Goal: Transaction & Acquisition: Purchase product/service

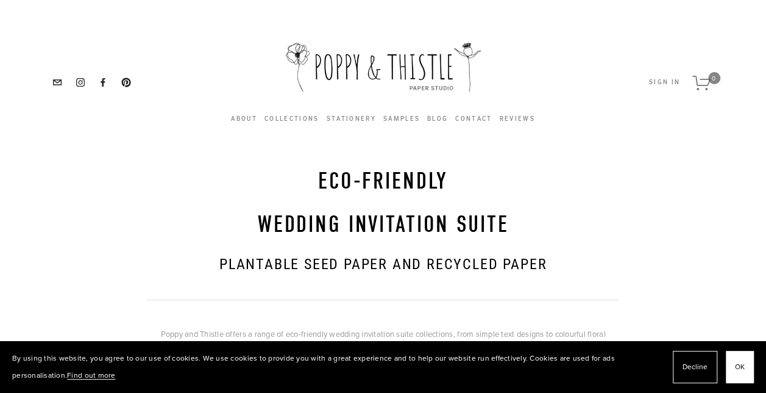
click at [697, 368] on span "Decline" at bounding box center [695, 367] width 25 height 18
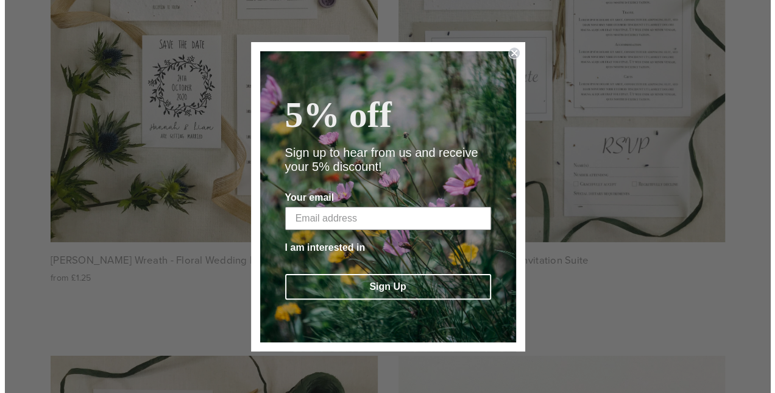
scroll to position [1939, 0]
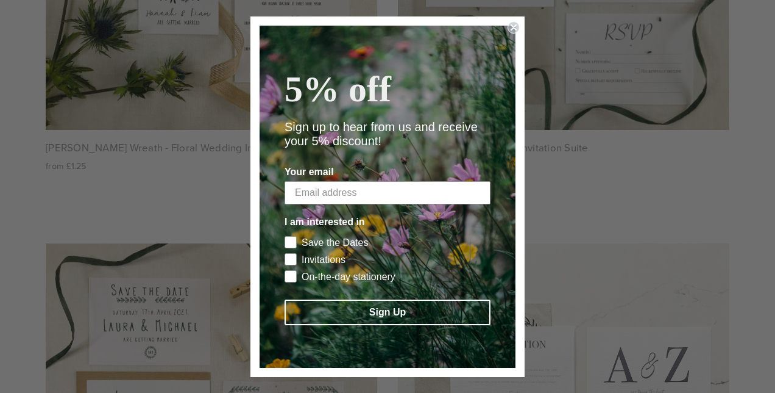
drag, startPoint x: 771, startPoint y: 18, endPoint x: 777, endPoint y: 133, distance: 115.4
click at [516, 21] on circle "Close dialog" at bounding box center [514, 27] width 12 height 12
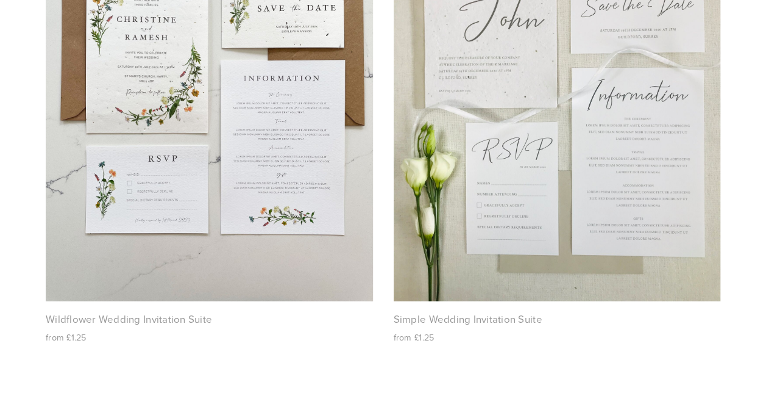
scroll to position [1210, 0]
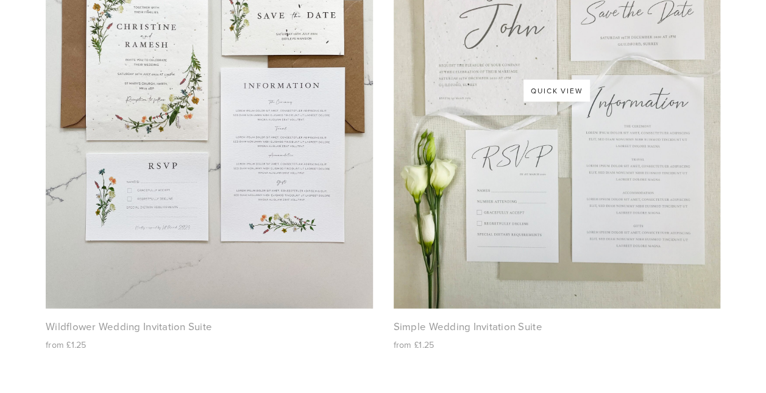
click at [489, 333] on div "Quick View Simple Wedding Invitation Suite from £1.25" at bounding box center [557, 113] width 327 height 480
click at [515, 268] on img at bounding box center [557, 91] width 327 height 436
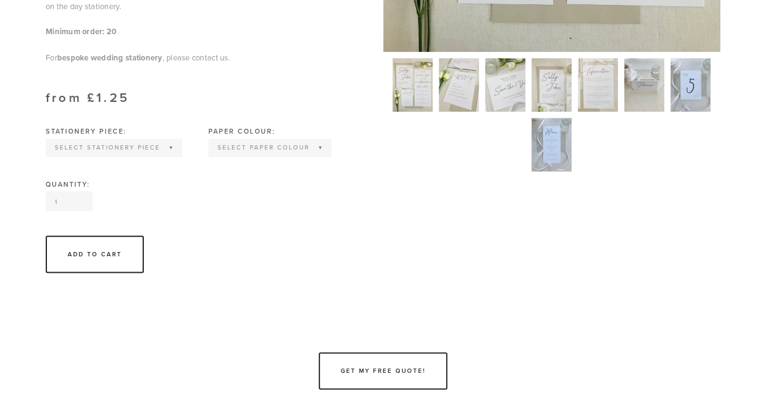
scroll to position [612, 0]
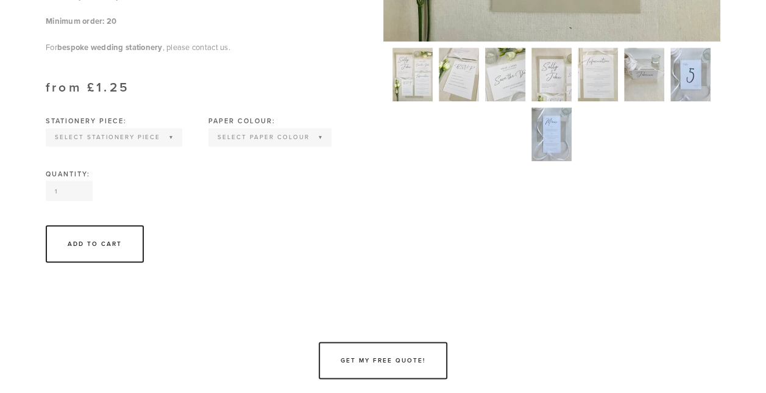
click at [169, 140] on select "Select Stationery Piece Invitation Save the Date RSVP Information Order of Serv…" at bounding box center [114, 137] width 134 height 16
select select "Invitation"
click at [47, 129] on select "Select Stationery Piece Invitation Save the Date RSVP Information Order of Serv…" at bounding box center [114, 137] width 134 height 16
click at [239, 131] on select "Select Paper Colour Wildflower Seed paper Off White Natural Grey Kraft Brown" at bounding box center [214, 137] width 121 height 16
select select "Wildflower Seed paper"
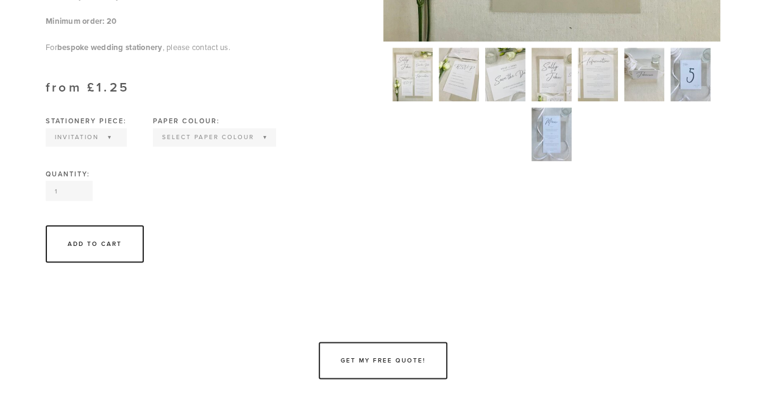
click at [155, 129] on select "Select Paper Colour Wildflower Seed paper Off White Natural Grey Kraft Brown" at bounding box center [214, 137] width 121 height 16
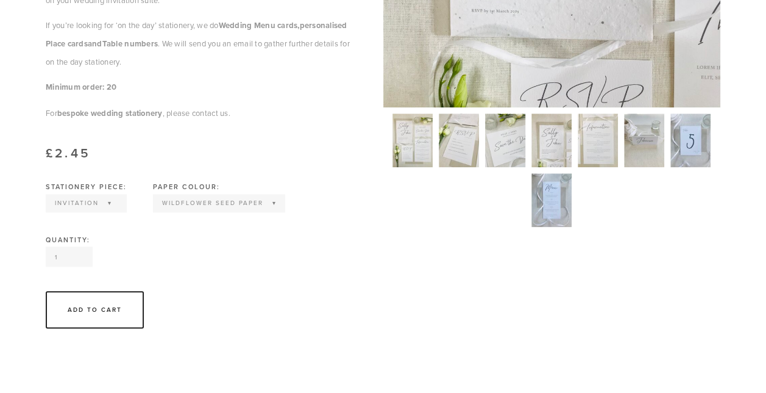
scroll to position [560, 0]
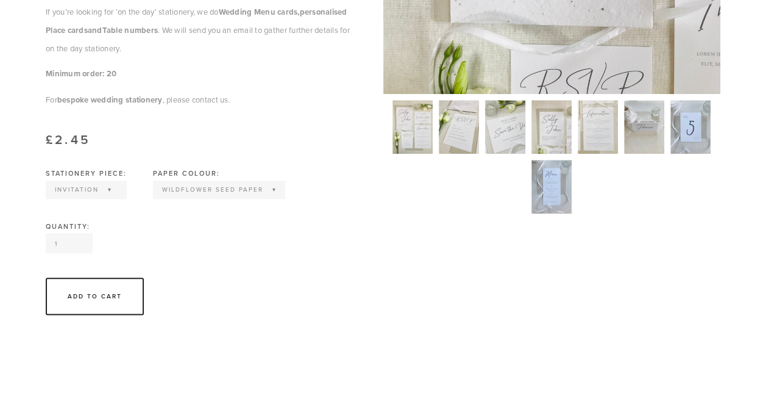
click at [68, 241] on input "1" at bounding box center [69, 243] width 47 height 20
type input "40"
click at [113, 187] on select "Select Stationery Piece Invitation Save the Date RSVP Information Order of Serv…" at bounding box center [86, 190] width 79 height 16
select select "Order of Service"
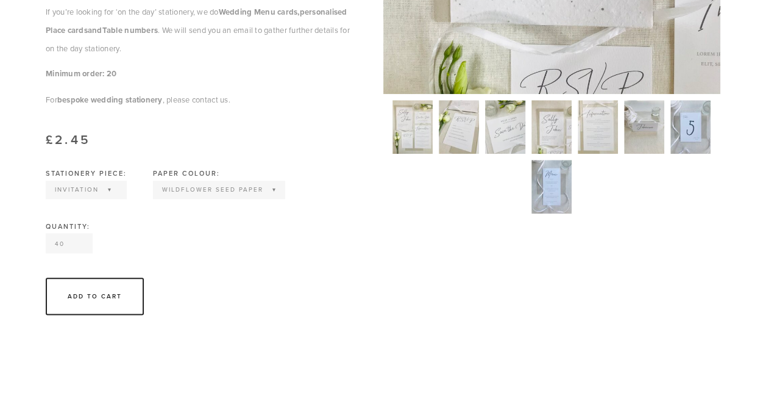
click at [47, 182] on select "Select Stationery Piece Invitation Save the Date RSVP Information Order of Serv…" at bounding box center [86, 190] width 79 height 16
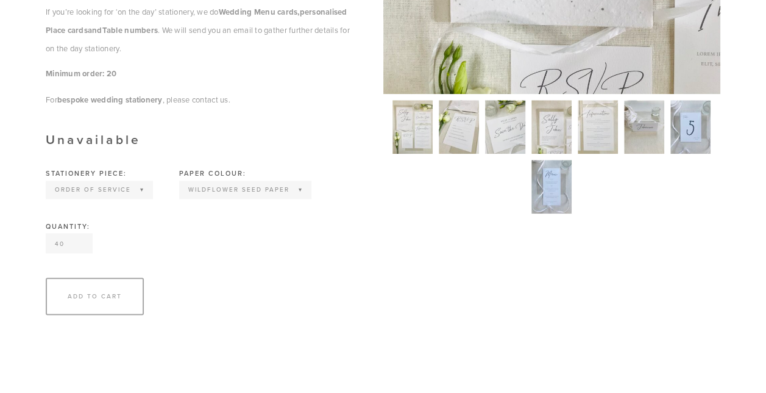
click at [229, 187] on select "Select Paper Colour Wildflower Seed paper Off White Natural Grey Kraft Brown" at bounding box center [245, 190] width 130 height 16
click at [180, 182] on select "Select Paper Colour Wildflower Seed paper Off White Natural Grey Kraft Brown" at bounding box center [245, 190] width 130 height 16
click at [223, 184] on select "Select Paper Colour Wildflower Seed paper Off White Natural Grey Kraft Brown" at bounding box center [240, 190] width 121 height 16
click at [180, 182] on select "Select Paper Colour Wildflower Seed paper Off White Natural Grey Kraft Brown" at bounding box center [240, 190] width 121 height 16
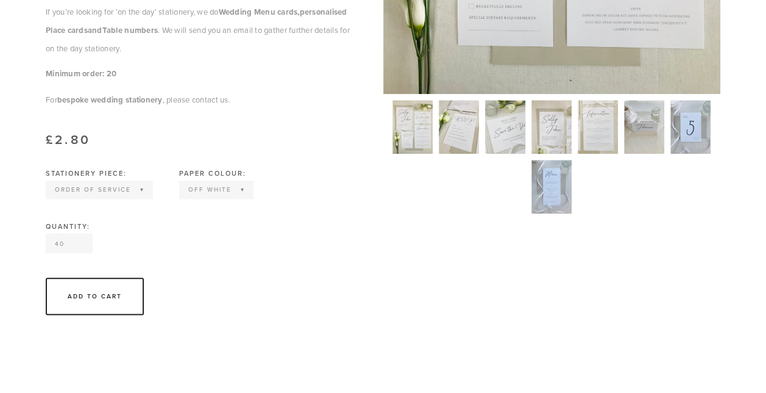
click at [218, 185] on select "Select Paper Colour Wildflower Seed paper Off White Natural Grey Kraft Brown" at bounding box center [216, 190] width 72 height 16
click at [180, 182] on select "Select Paper Colour Wildflower Seed paper Off White Natural Grey Kraft Brown" at bounding box center [216, 190] width 72 height 16
click at [218, 187] on select "Select Paper Colour Wildflower Seed paper Off White Natural Grey Kraft Brown" at bounding box center [223, 190] width 87 height 16
click at [180, 182] on select "Select Paper Colour Wildflower Seed paper Off White Natural Grey Kraft Brown" at bounding box center [223, 190] width 87 height 16
click at [221, 182] on select "Select Paper Colour Wildflower Seed paper Off White Natural Grey Kraft Brown" at bounding box center [222, 190] width 85 height 16
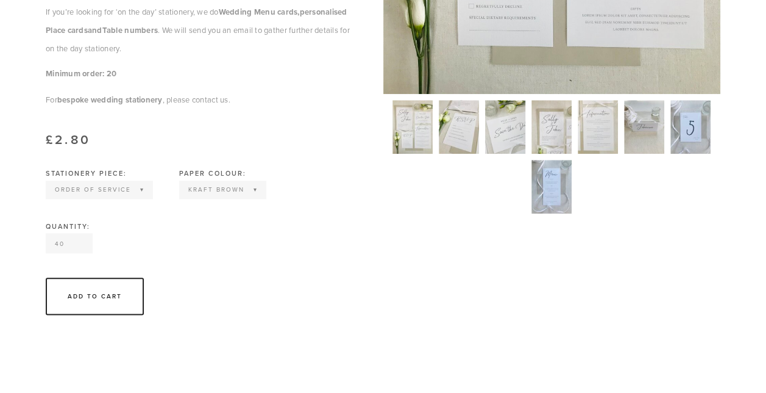
select select "Wildflower Seed paper"
click at [180, 182] on select "Select Paper Colour Wildflower Seed paper Off White Natural Grey Kraft Brown" at bounding box center [222, 190] width 85 height 16
